Goal: Task Accomplishment & Management: Use online tool/utility

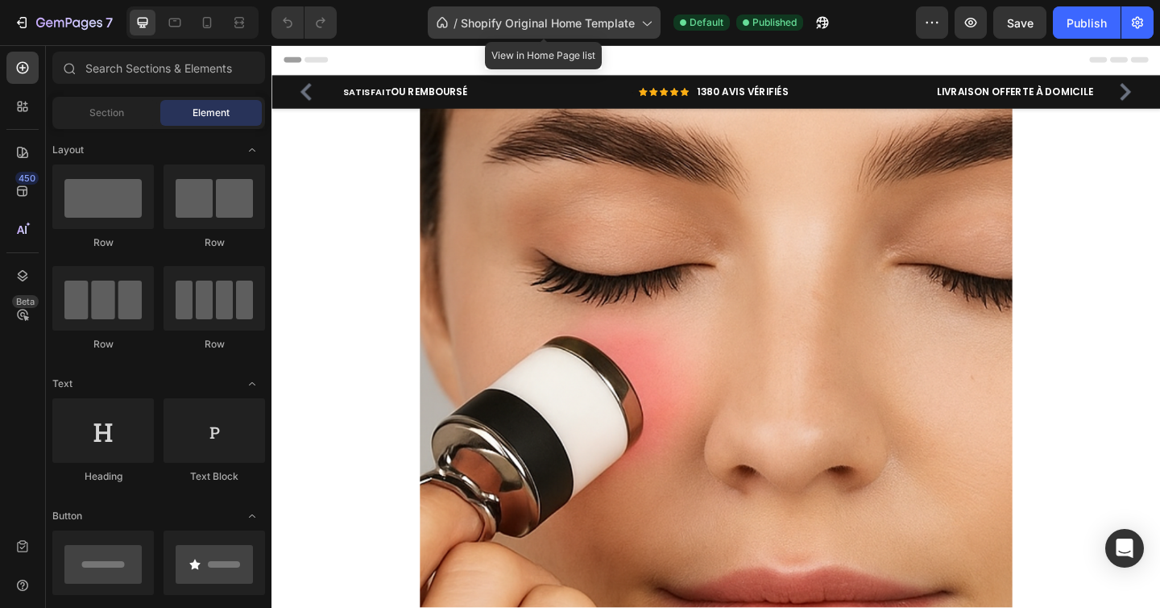
click at [616, 29] on span "Shopify Original Home Template" at bounding box center [548, 23] width 174 height 17
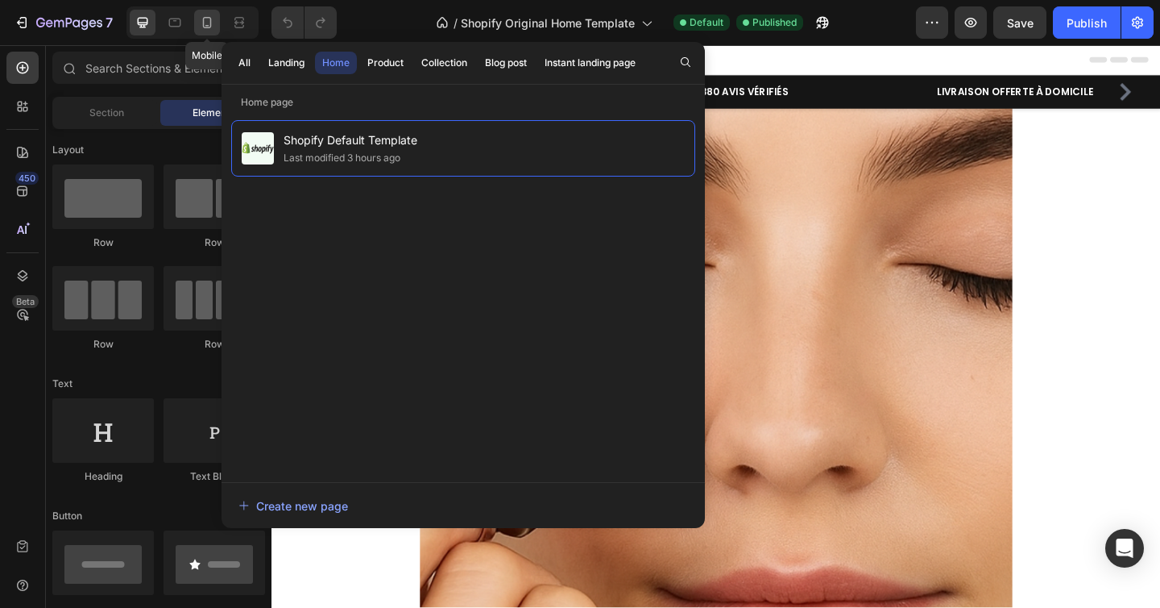
click at [211, 23] on icon at bounding box center [207, 22] width 9 height 11
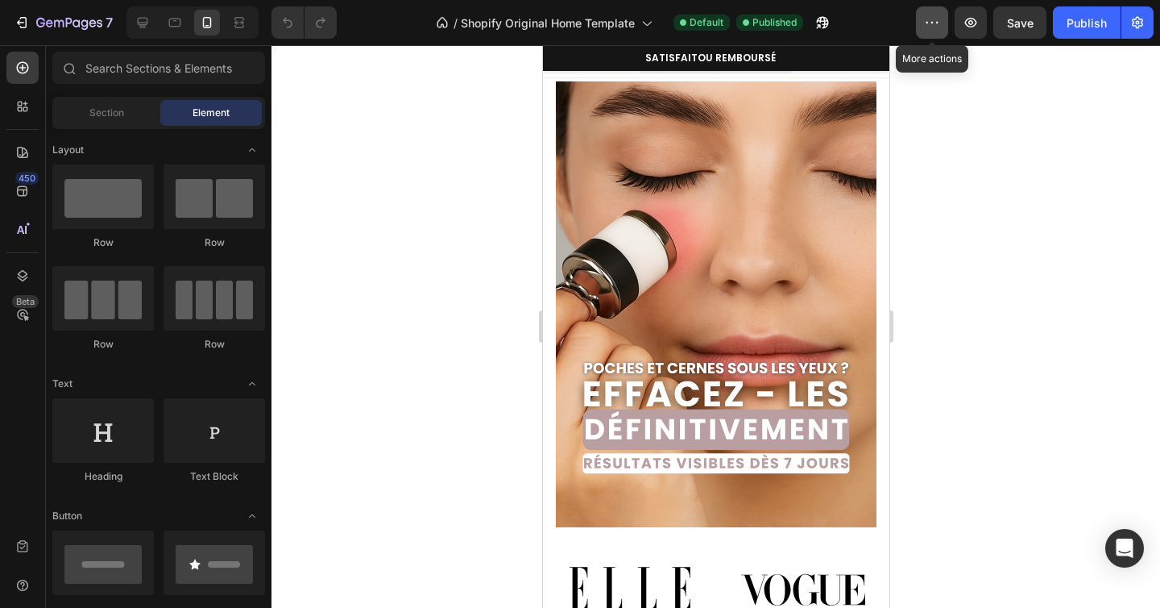
click at [934, 24] on icon "button" at bounding box center [932, 23] width 16 height 16
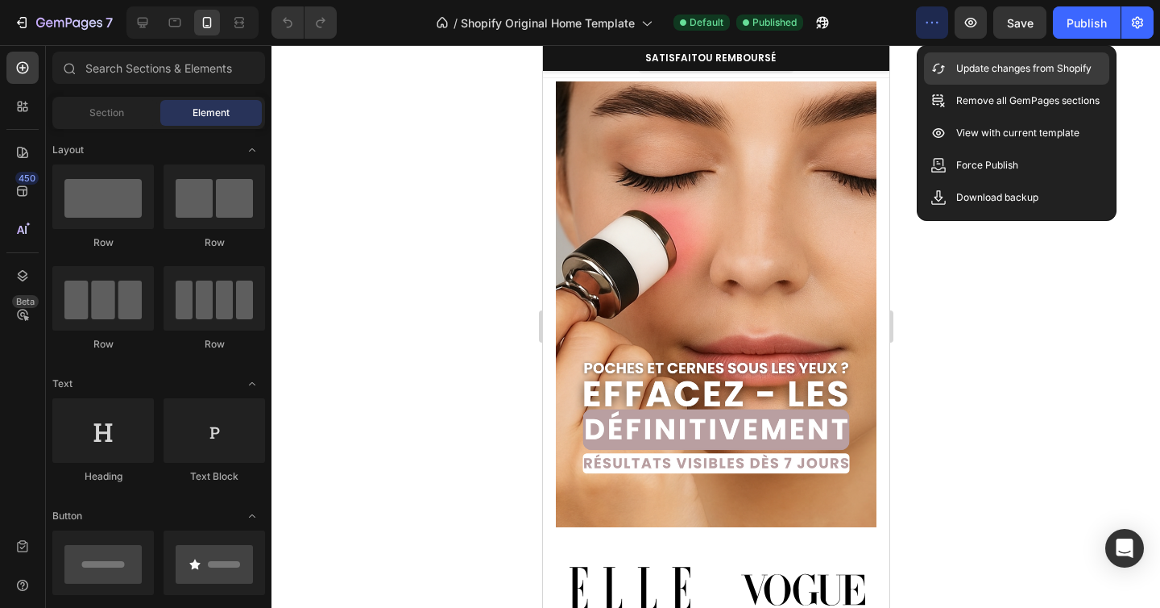
click at [957, 62] on p "Update changes from Shopify" at bounding box center [1024, 68] width 135 height 16
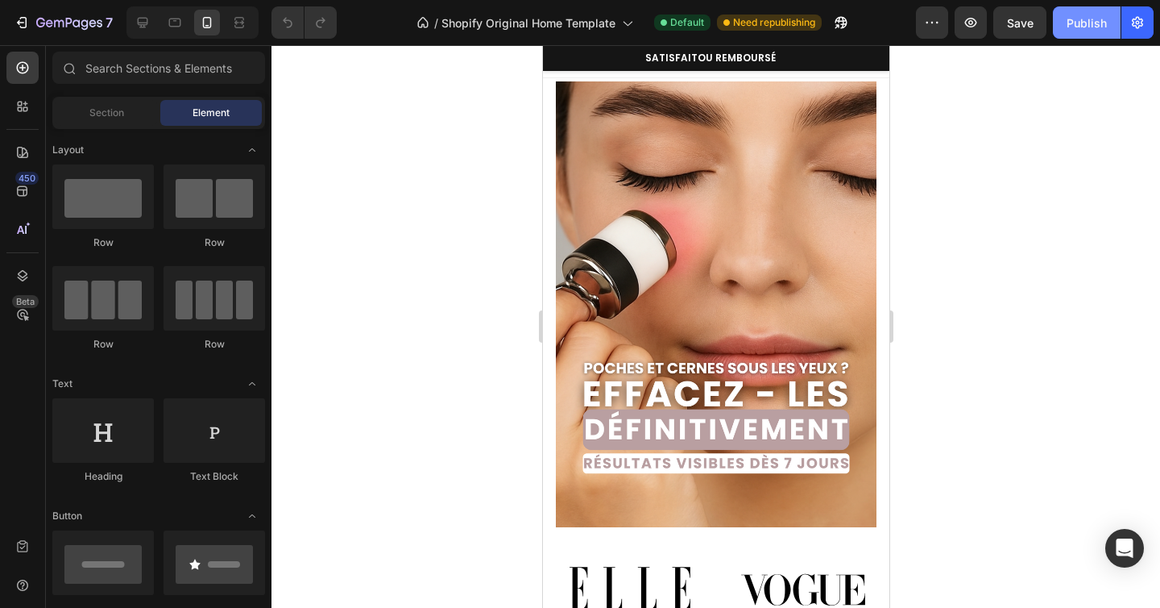
click at [1081, 25] on div "Publish" at bounding box center [1087, 23] width 40 height 17
